Goal: Information Seeking & Learning: Learn about a topic

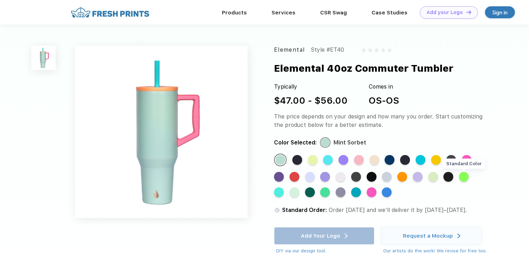
click at [467, 176] on div "Standard Color" at bounding box center [464, 177] width 10 height 10
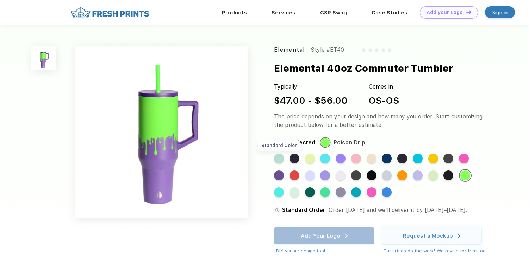
click at [278, 161] on div "Standard Color" at bounding box center [279, 159] width 10 height 10
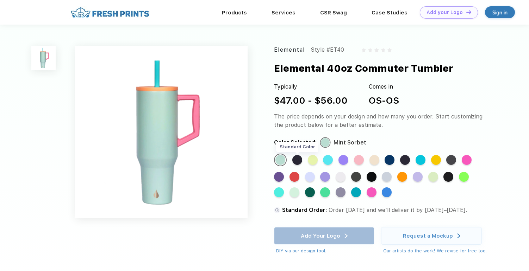
click at [297, 160] on div "Standard Color" at bounding box center [297, 160] width 10 height 10
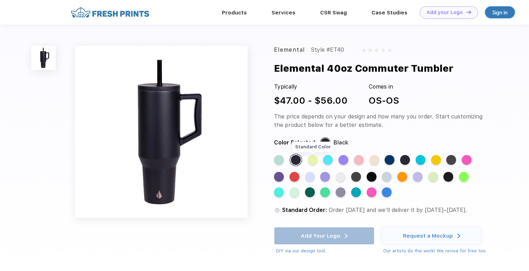
click at [310, 160] on div "Standard Color" at bounding box center [313, 160] width 10 height 10
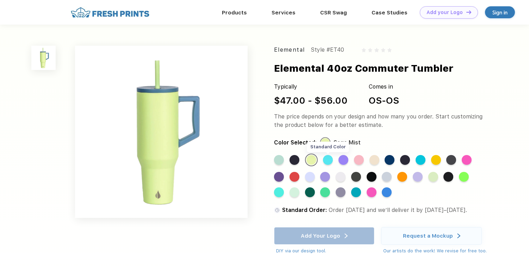
click at [330, 159] on div "Standard Color" at bounding box center [328, 160] width 10 height 10
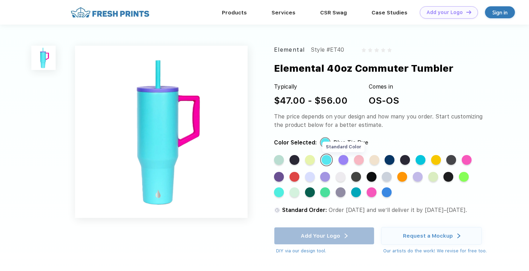
click at [341, 160] on div "Standard Color" at bounding box center [343, 160] width 10 height 10
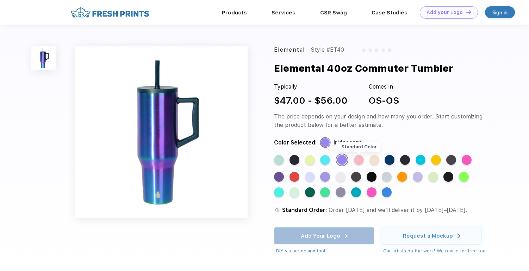
click at [358, 161] on div "Standard Color" at bounding box center [359, 160] width 10 height 10
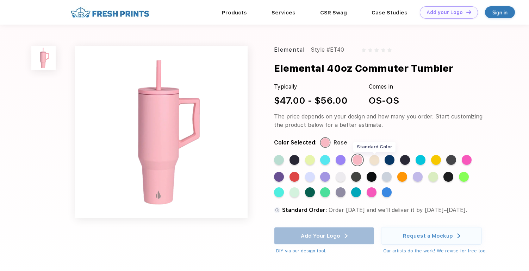
click at [375, 163] on div "Standard Color" at bounding box center [374, 160] width 10 height 10
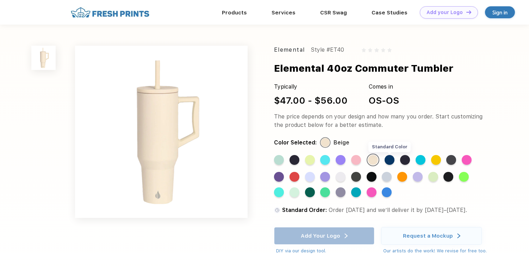
click at [390, 162] on div "Standard Color" at bounding box center [389, 160] width 10 height 10
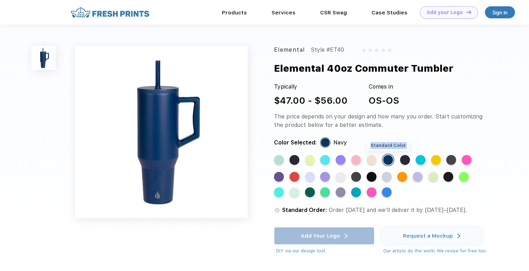
drag, startPoint x: 407, startPoint y: 163, endPoint x: 389, endPoint y: 158, distance: 18.1
click at [389, 158] on div "Standard Color Standard Color Standard Color Standard Color Standard Color Stan…" at bounding box center [376, 178] width 205 height 49
click at [283, 160] on div "Standard Color" at bounding box center [279, 160] width 10 height 10
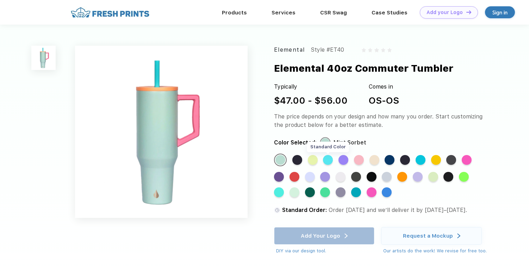
click at [328, 158] on div "Standard Color" at bounding box center [328, 160] width 10 height 10
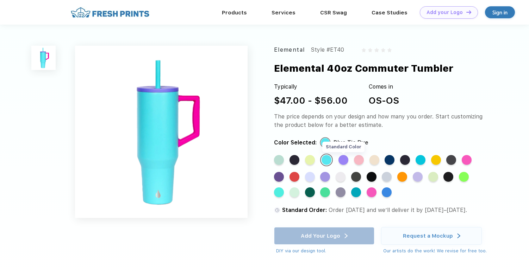
click at [343, 161] on div "Standard Color" at bounding box center [343, 160] width 10 height 10
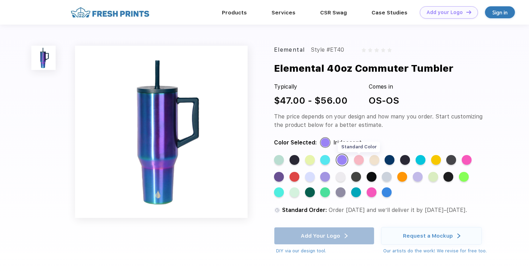
click at [359, 159] on div "Standard Color" at bounding box center [359, 160] width 10 height 10
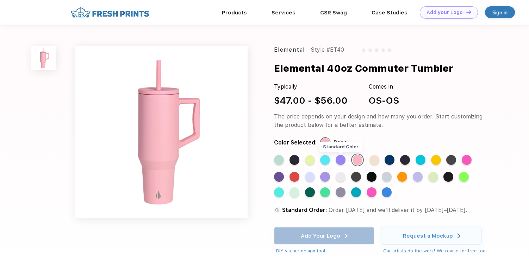
click at [344, 161] on div "Standard Color" at bounding box center [340, 160] width 10 height 10
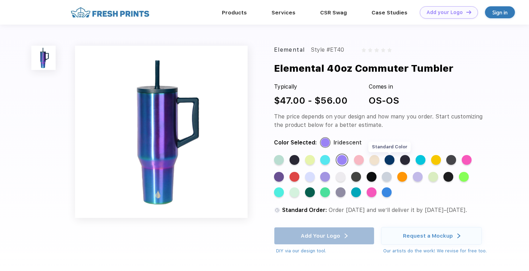
click at [389, 158] on div "Standard Color" at bounding box center [389, 160] width 10 height 10
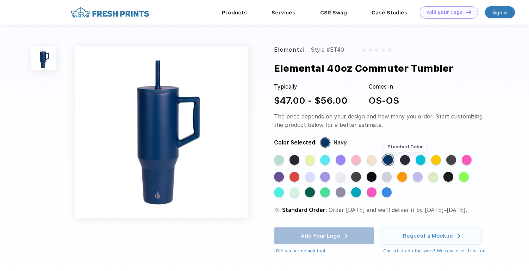
click at [406, 162] on div "Standard Color" at bounding box center [405, 160] width 10 height 10
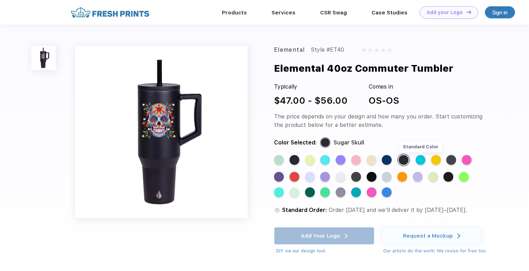
click at [422, 161] on div "Standard Color" at bounding box center [420, 160] width 10 height 10
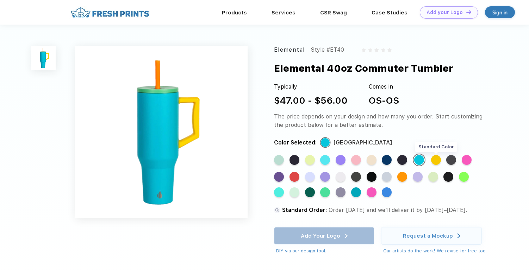
click at [436, 161] on div "Standard Color" at bounding box center [436, 160] width 10 height 10
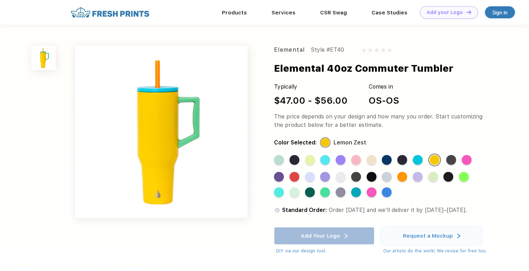
drag, startPoint x: 452, startPoint y: 162, endPoint x: 463, endPoint y: 143, distance: 21.7
click at [463, 143] on div "Elemental Style #ET40 Elemental 40oz Commuter Tumbler Typically $47.00 - $56.00…" at bounding box center [382, 150] width 217 height 209
click at [453, 158] on div "Standard Color" at bounding box center [451, 160] width 10 height 10
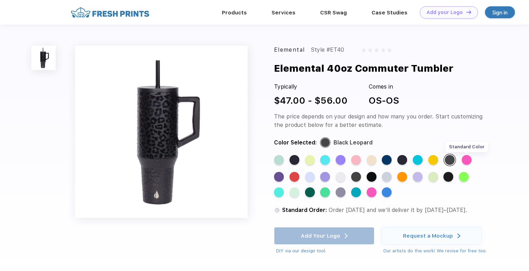
click at [466, 158] on div "Standard Color" at bounding box center [466, 160] width 10 height 10
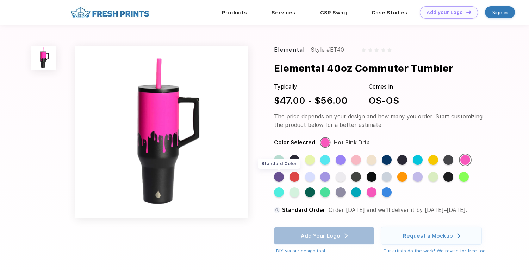
click at [279, 178] on div "Standard Color" at bounding box center [279, 177] width 10 height 10
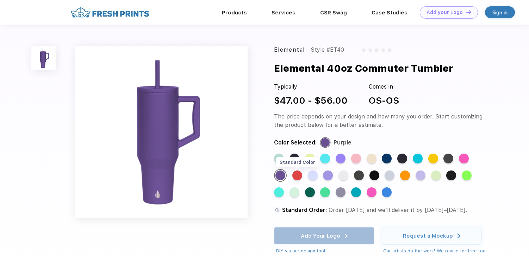
click at [300, 177] on div "Standard Color" at bounding box center [297, 176] width 10 height 10
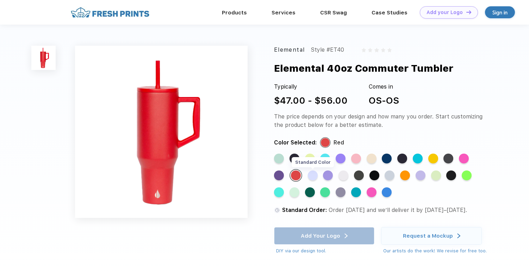
click at [310, 177] on div "Standard Color" at bounding box center [313, 176] width 10 height 10
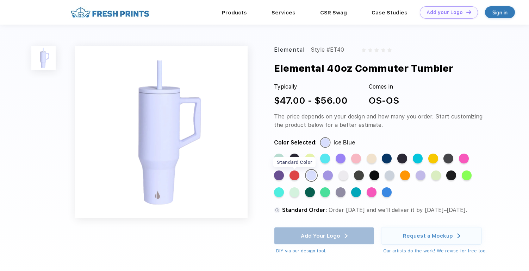
click at [295, 176] on div "Standard Color" at bounding box center [294, 176] width 10 height 10
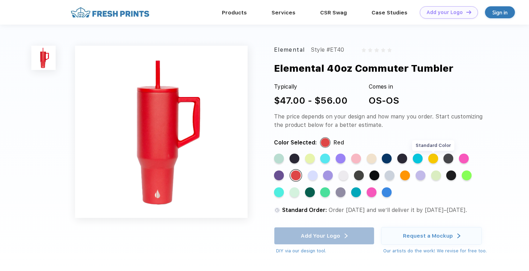
click at [432, 157] on div "Standard Color" at bounding box center [433, 159] width 10 height 10
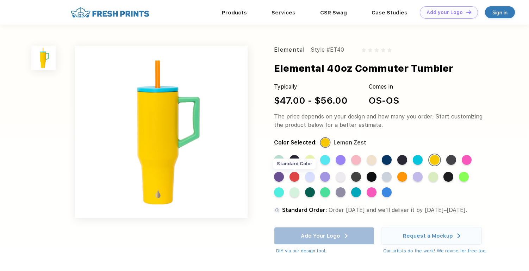
click at [295, 178] on div "Standard Color" at bounding box center [294, 177] width 10 height 10
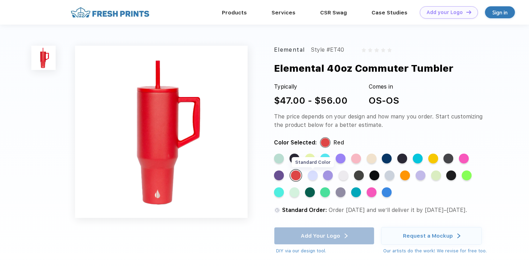
click at [311, 179] on div "Standard Color" at bounding box center [313, 176] width 10 height 10
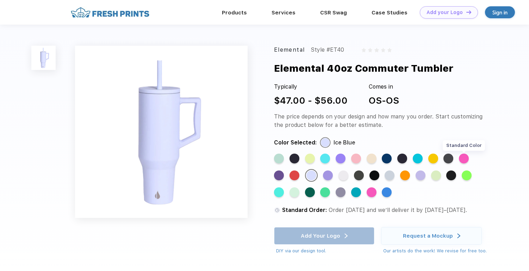
click at [465, 158] on div "Standard Color" at bounding box center [464, 159] width 10 height 10
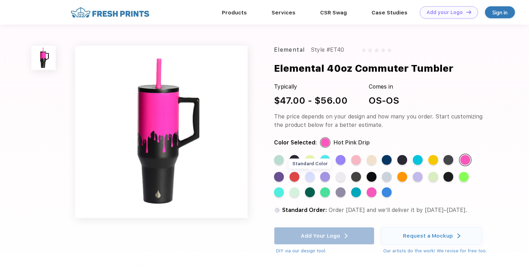
click at [308, 180] on div "Standard Color" at bounding box center [310, 177] width 10 height 10
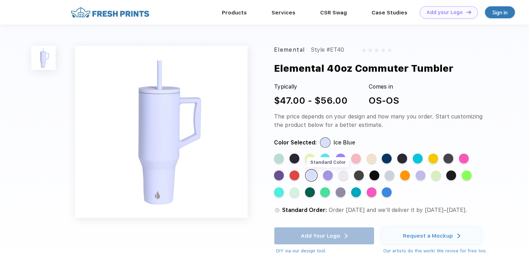
click at [328, 178] on div "Standard Color" at bounding box center [328, 176] width 10 height 10
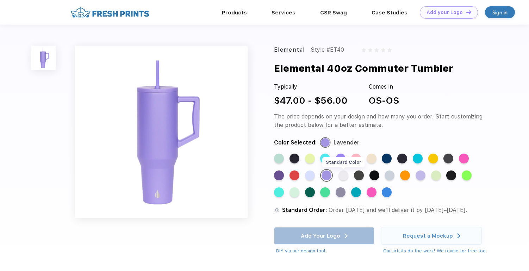
click at [341, 178] on div "Standard Color" at bounding box center [343, 176] width 10 height 10
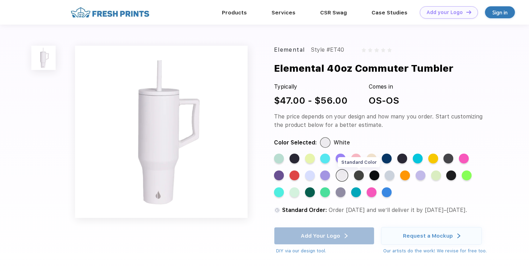
click at [359, 176] on div "Standard Color" at bounding box center [359, 176] width 10 height 10
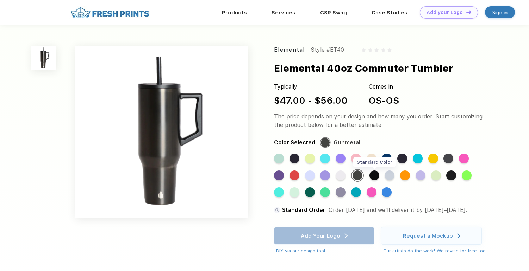
click at [376, 175] on div "Standard Color" at bounding box center [374, 176] width 10 height 10
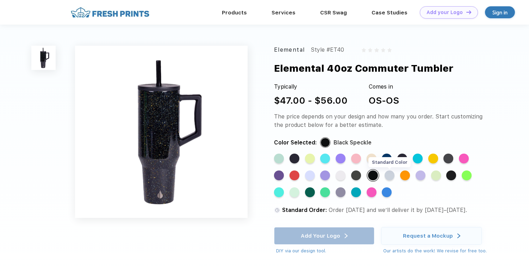
click at [391, 175] on div "Standard Color" at bounding box center [389, 176] width 10 height 10
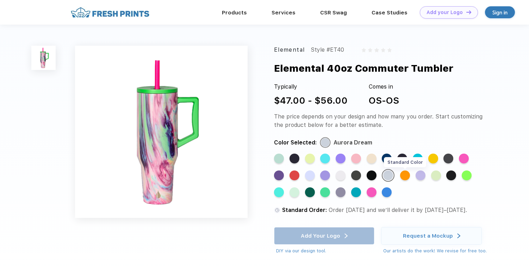
click at [406, 175] on div "Standard Color" at bounding box center [405, 176] width 10 height 10
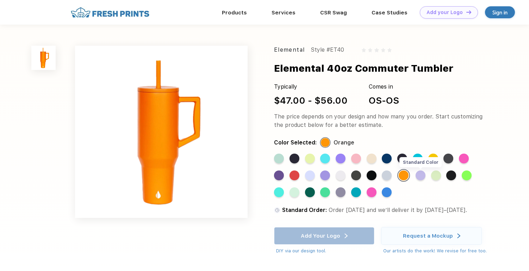
click at [422, 175] on div "Standard Color" at bounding box center [420, 176] width 10 height 10
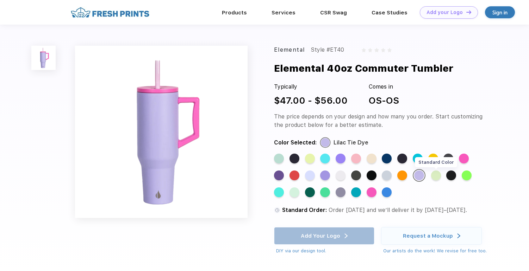
click at [437, 175] on div "Standard Color" at bounding box center [436, 176] width 10 height 10
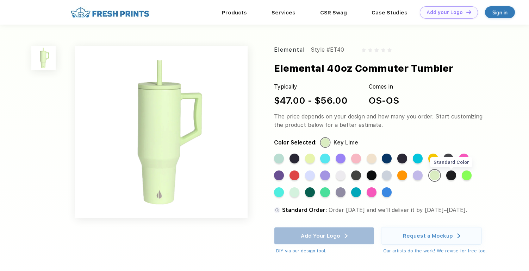
click at [451, 177] on div "Standard Color" at bounding box center [451, 176] width 10 height 10
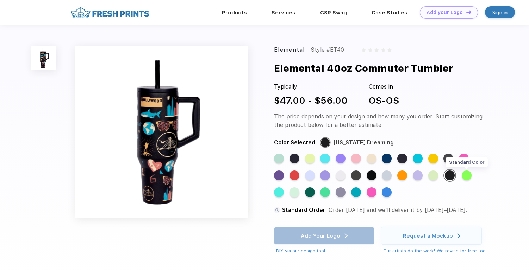
click at [468, 176] on div "Standard Color" at bounding box center [466, 176] width 10 height 10
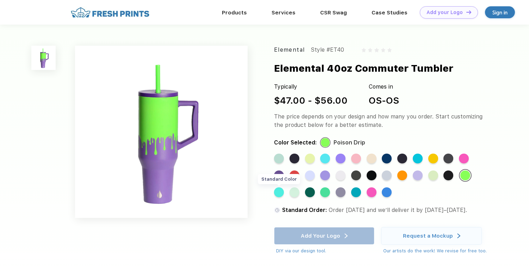
click at [279, 194] on div "Standard Color" at bounding box center [279, 193] width 10 height 10
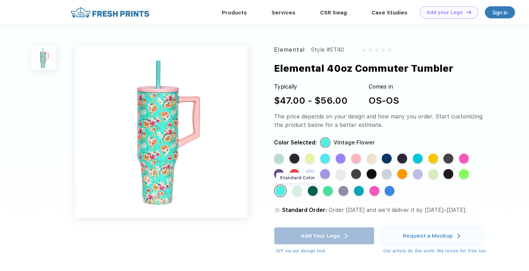
click at [297, 194] on div "Standard Color" at bounding box center [297, 191] width 10 height 10
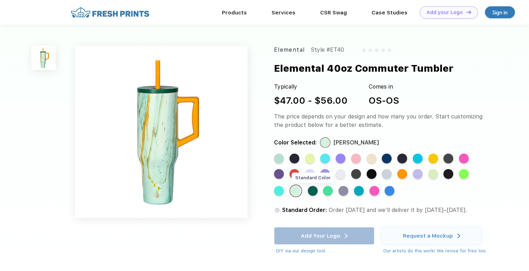
click at [313, 193] on div "Standard Color" at bounding box center [313, 191] width 10 height 10
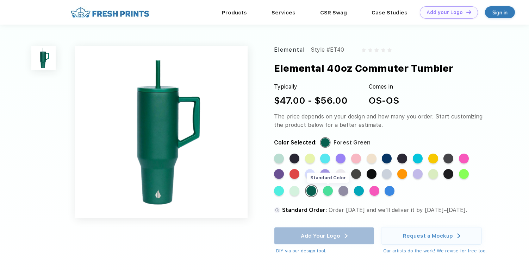
click at [329, 192] on div "Standard Color" at bounding box center [328, 191] width 10 height 10
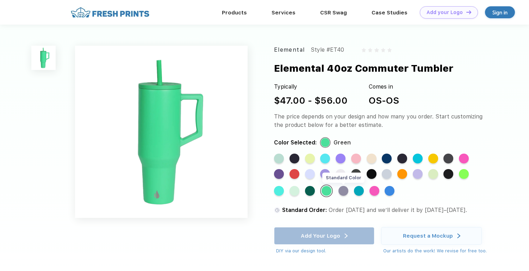
click at [344, 191] on div "Standard Color" at bounding box center [343, 191] width 10 height 10
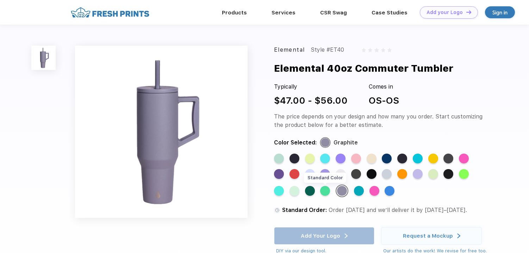
click at [324, 192] on div "Standard Color" at bounding box center [325, 191] width 10 height 10
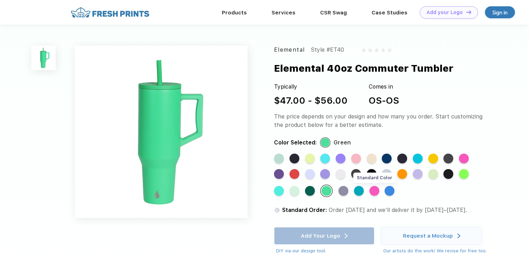
click at [373, 194] on div "Standard Color" at bounding box center [374, 191] width 10 height 10
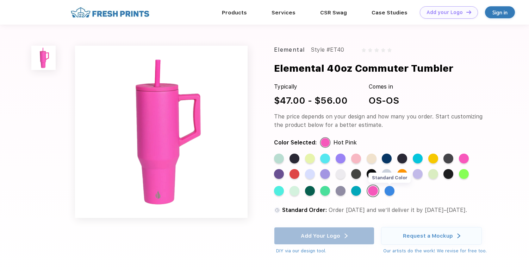
click at [387, 191] on div "Standard Color" at bounding box center [389, 191] width 10 height 10
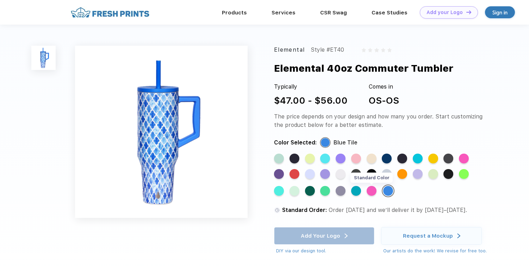
click at [375, 191] on div "Standard Color" at bounding box center [371, 191] width 10 height 10
